Goal: Communication & Community: Answer question/provide support

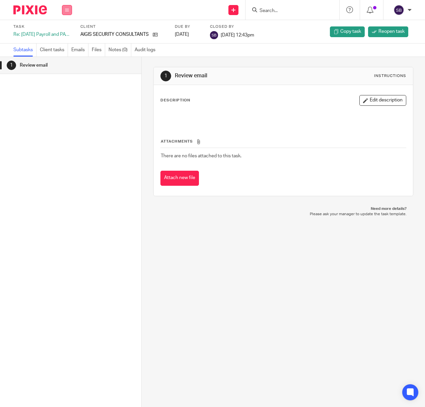
click at [66, 8] on icon at bounding box center [67, 10] width 4 height 4
click at [61, 40] on link "Email" at bounding box center [63, 40] width 11 height 5
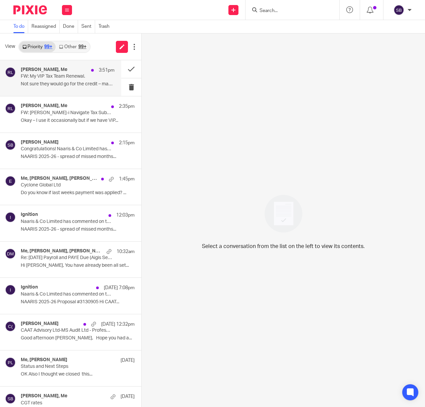
click at [66, 80] on div "Rodgie Leahy, Me 3:51pm FW: My VIP Tax Team Renewal. Not sure they would go for…" at bounding box center [68, 78] width 94 height 22
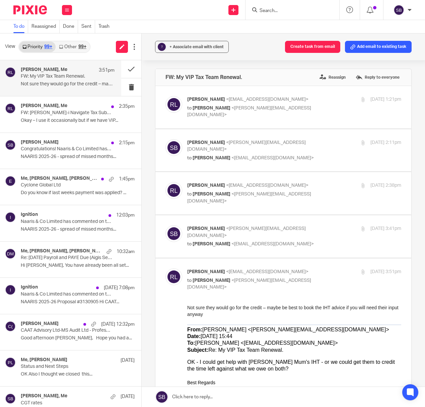
click at [69, 77] on p "FW: My VIP Tax Team Renewal." at bounding box center [58, 77] width 75 height 6
click at [62, 118] on p "Okay – I use it occasionally but if we have VIP..." at bounding box center [68, 121] width 94 height 6
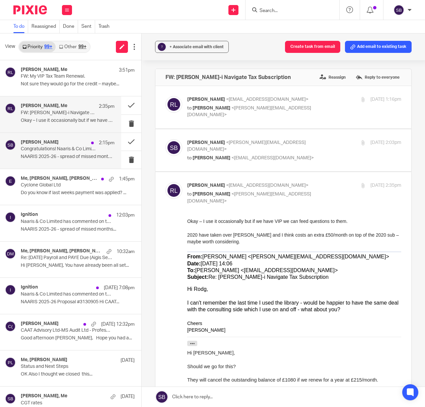
click at [71, 154] on div "Steve Bradshaw 2:15pm Congratulations! Naaris & Co Limited has accepted your pr…" at bounding box center [68, 151] width 94 height 22
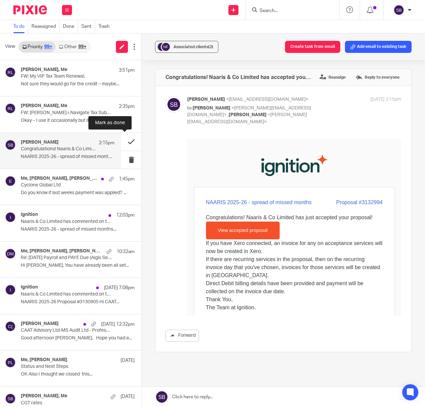
click at [124, 141] on button at bounding box center [131, 142] width 20 height 18
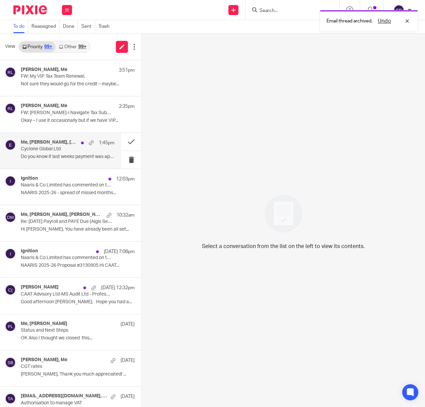
click at [62, 153] on div "Me, Steven Dure, John Dalton, eis.companyteam@hmrc.gov.uk 1:45pm Cyclone Global…" at bounding box center [68, 151] width 94 height 22
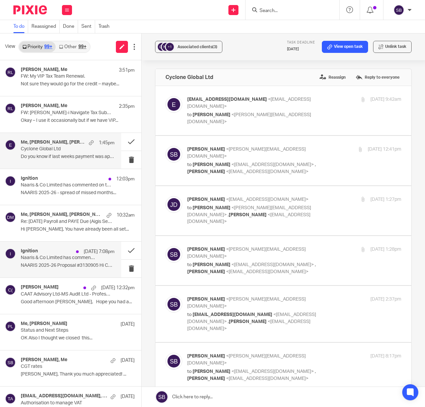
click at [65, 260] on p "Naaris & Co Limited has commented on their proposal (#3130905)" at bounding box center [58, 258] width 75 height 6
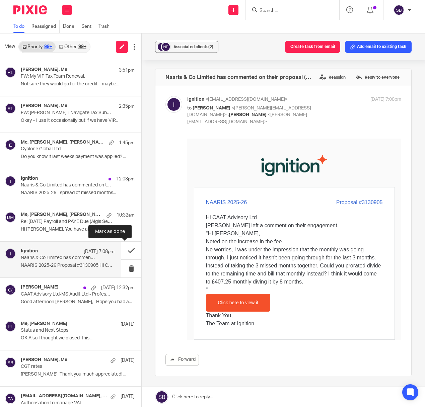
click at [124, 250] on button at bounding box center [131, 251] width 20 height 18
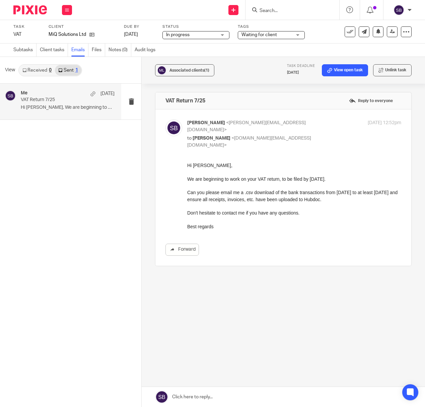
click at [262, 6] on form at bounding box center [294, 10] width 71 height 8
click at [263, 8] on input "Search" at bounding box center [289, 11] width 60 height 6
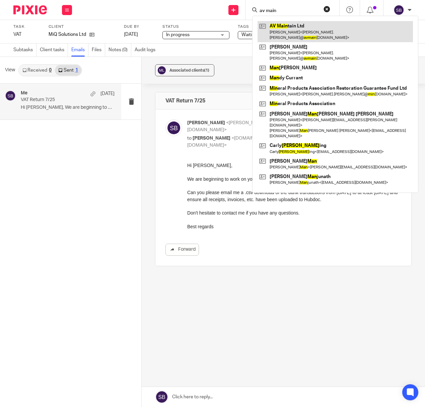
type input "av main"
click at [296, 27] on link at bounding box center [334, 31] width 155 height 21
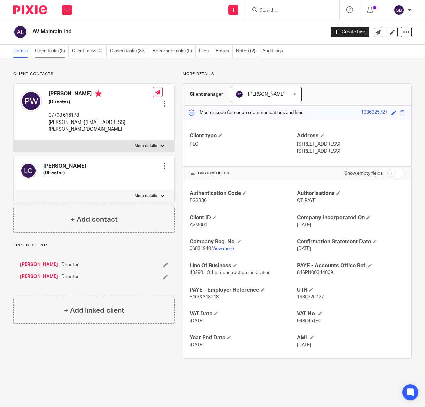
click at [52, 51] on link "Open tasks (5)" at bounding box center [52, 51] width 34 height 13
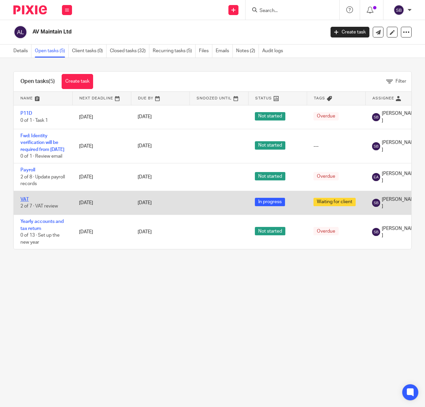
click at [25, 202] on link "VAT" at bounding box center [24, 199] width 8 height 5
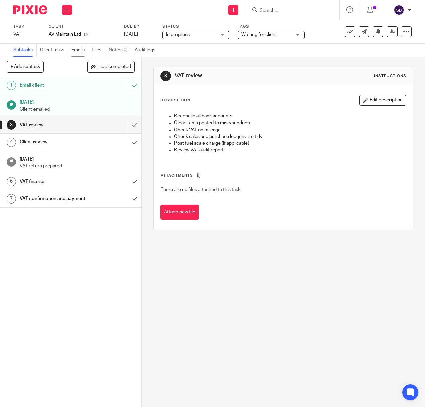
click at [82, 50] on link "Emails" at bounding box center [79, 50] width 17 height 13
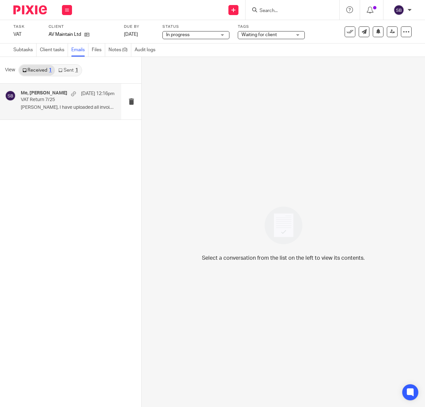
click at [63, 104] on div "Me, [PERSON_NAME] [DATE] 12:16pm VAT Return 7/25 [PERSON_NAME], I have uploaded…" at bounding box center [68, 101] width 94 height 22
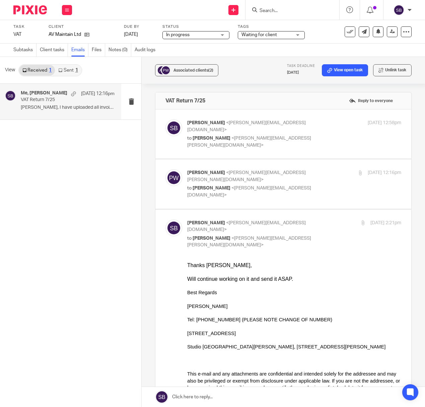
click at [193, 399] on link at bounding box center [283, 397] width 283 height 20
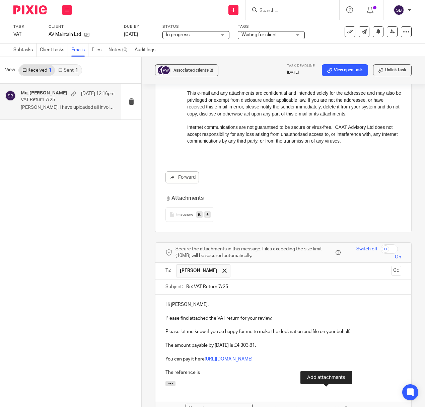
click at [206, 369] on p "The reference is" at bounding box center [283, 372] width 236 height 7
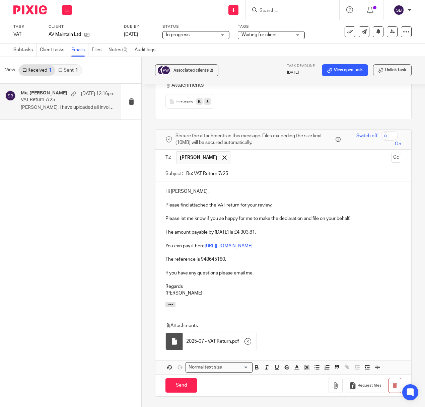
scroll to position [757, 0]
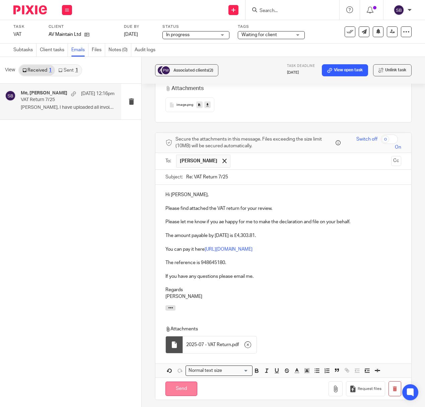
click at [179, 382] on input "Send" at bounding box center [181, 389] width 32 height 14
